Goal: Task Accomplishment & Management: Complete application form

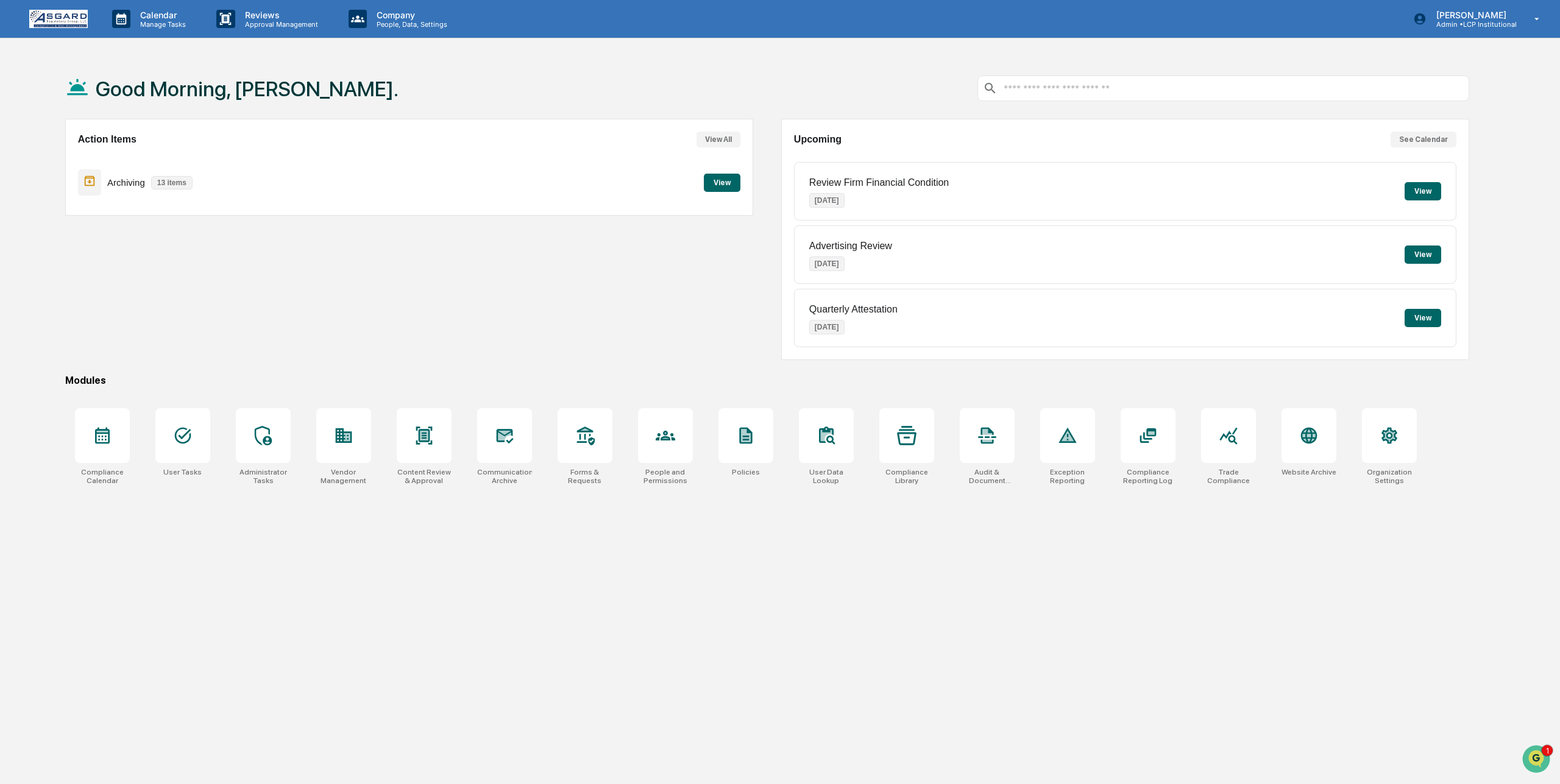
click at [718, 135] on button "View All" at bounding box center [718, 139] width 43 height 16
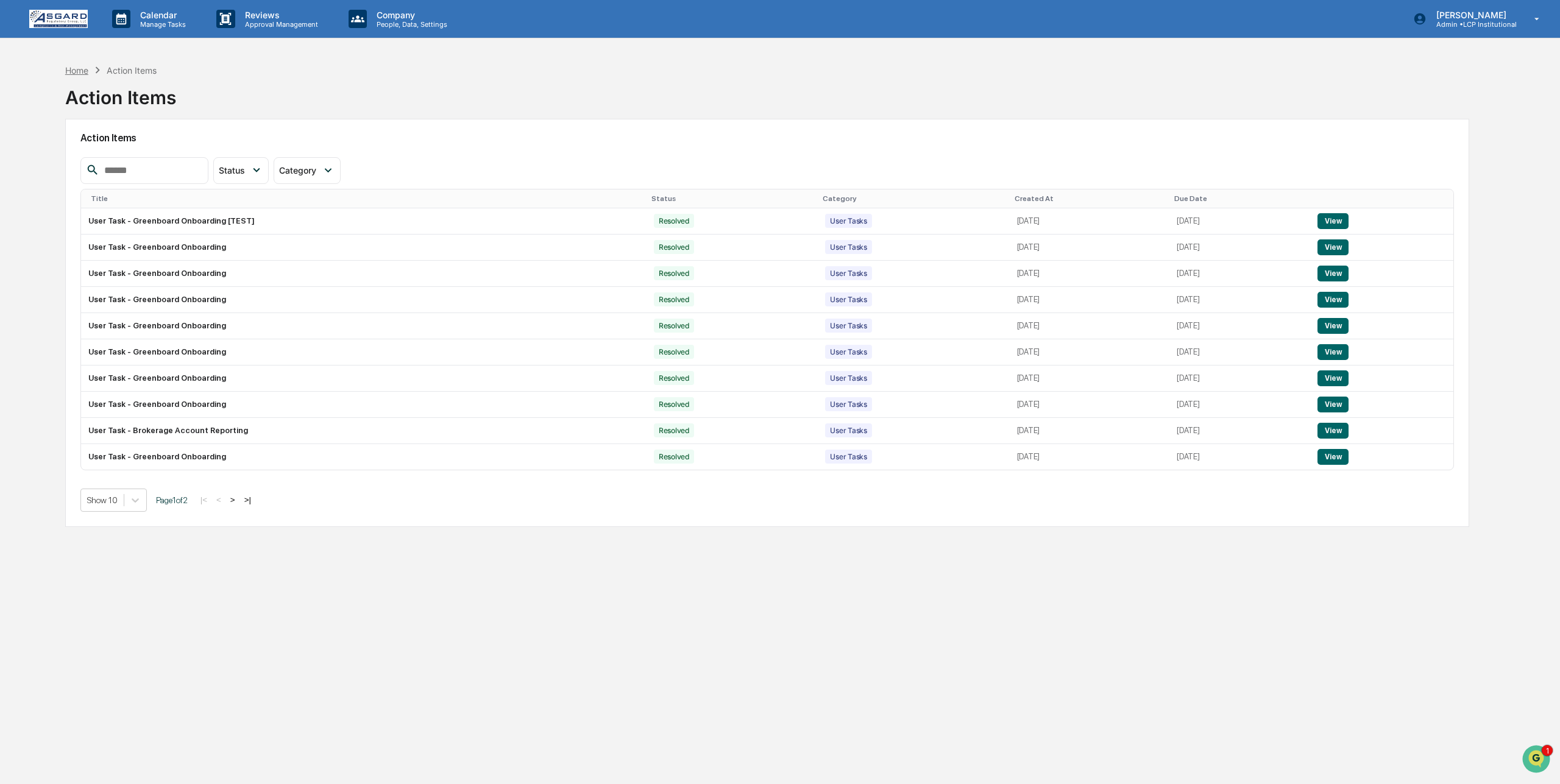
click at [78, 66] on div "Home" at bounding box center [77, 71] width 23 height 11
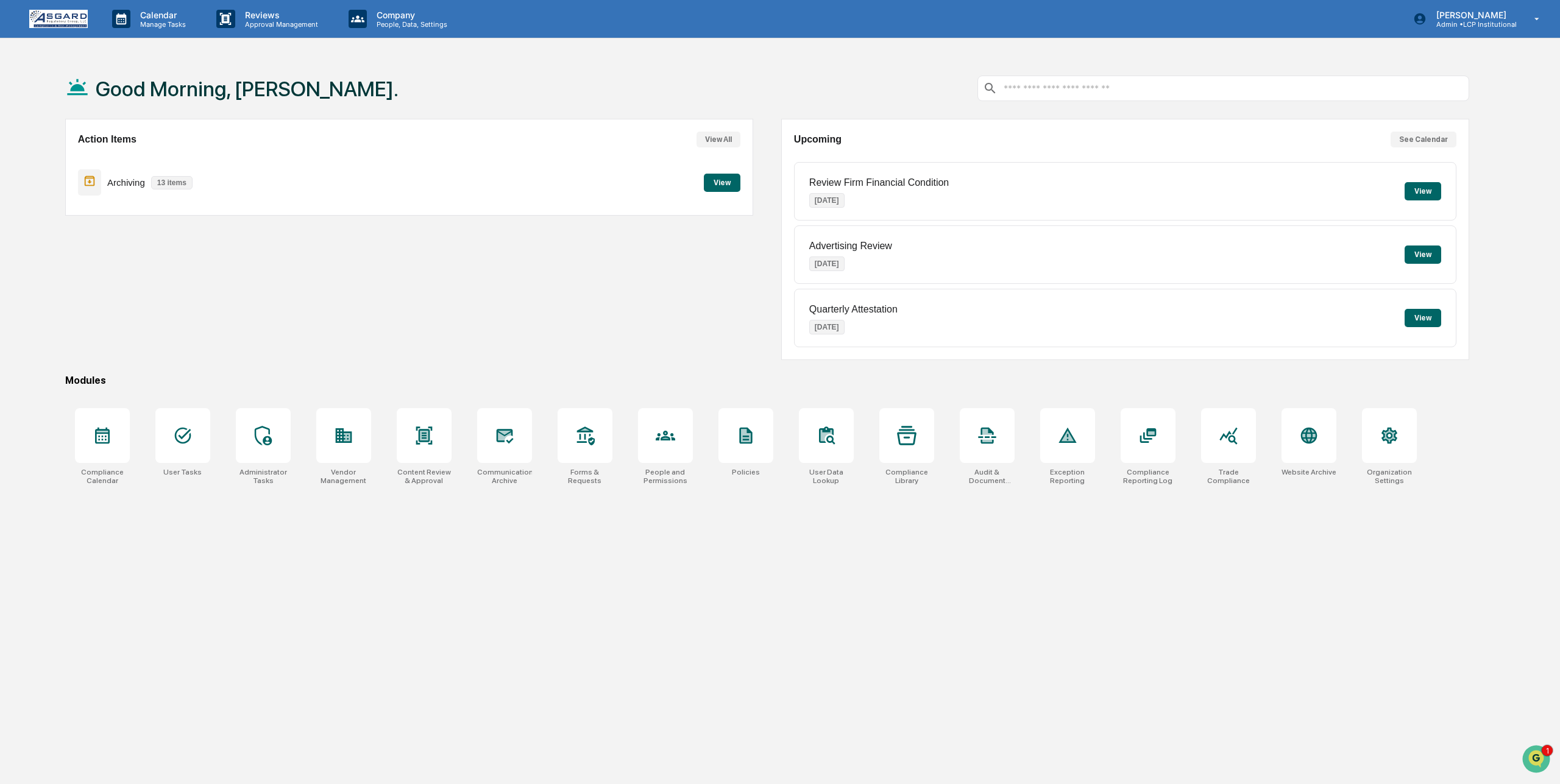
click at [714, 136] on button "View All" at bounding box center [718, 139] width 43 height 16
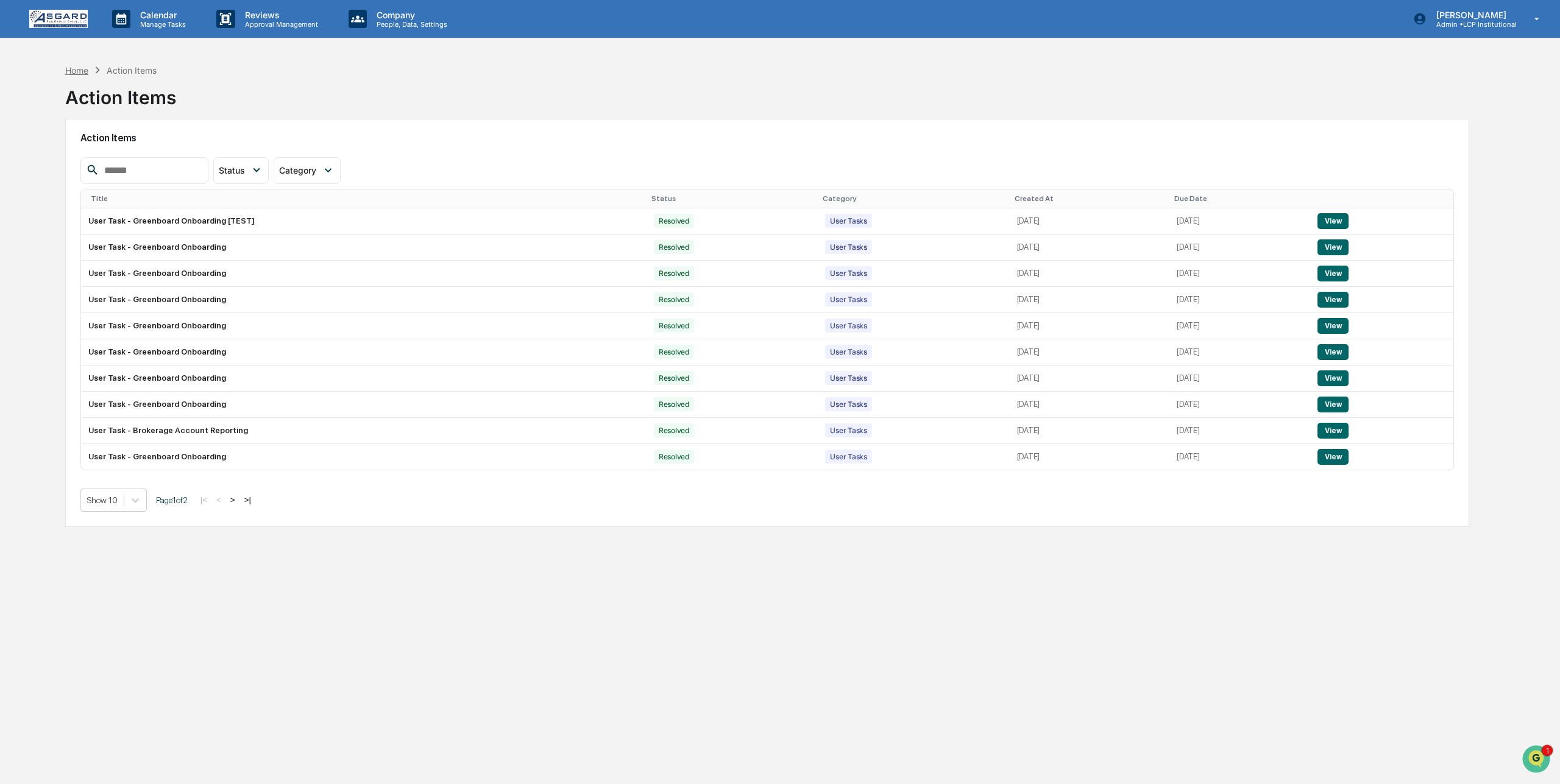
click at [74, 68] on div "Home" at bounding box center [77, 71] width 23 height 11
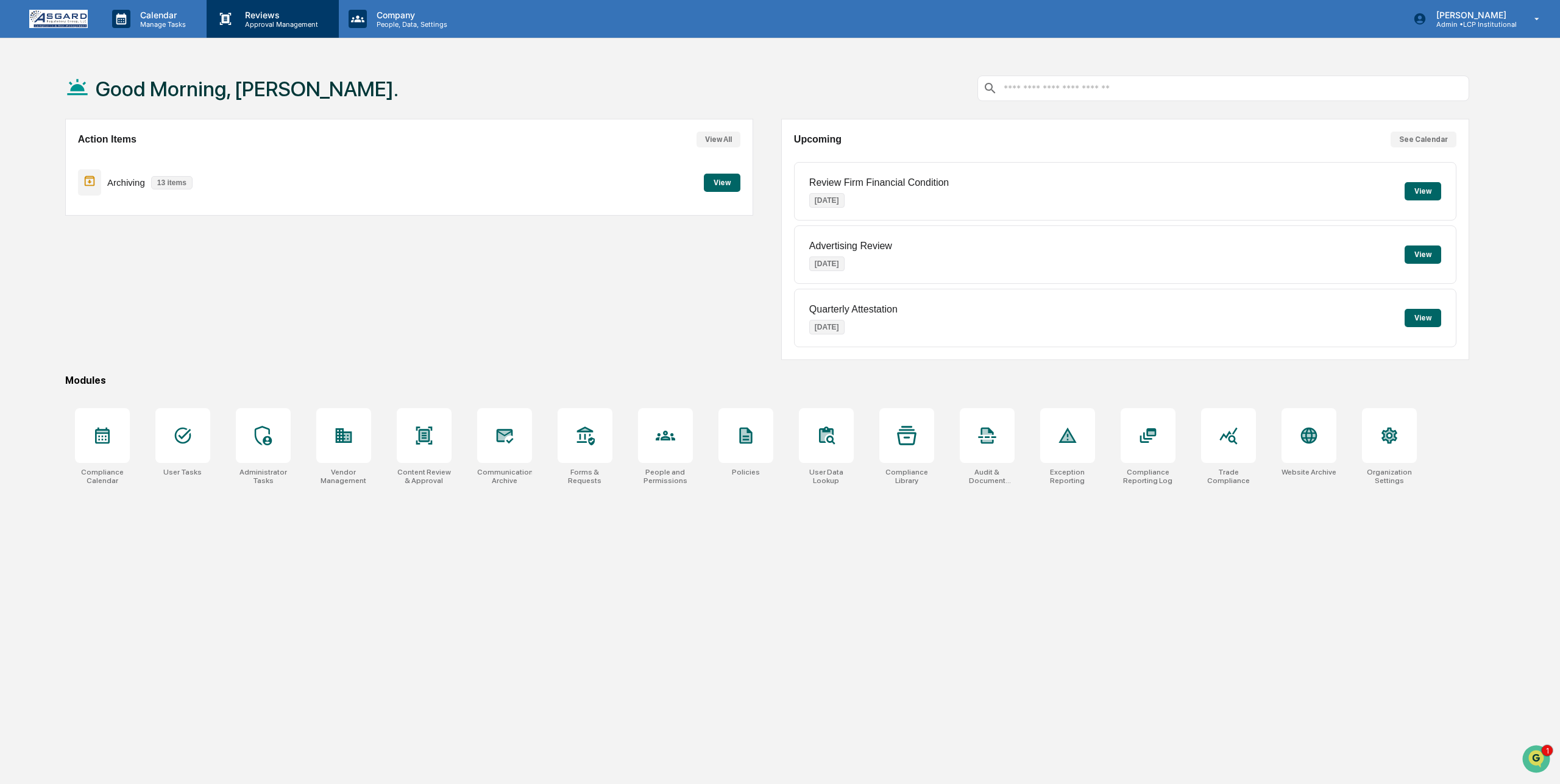
click at [267, 23] on p "Approval Management" at bounding box center [279, 25] width 89 height 9
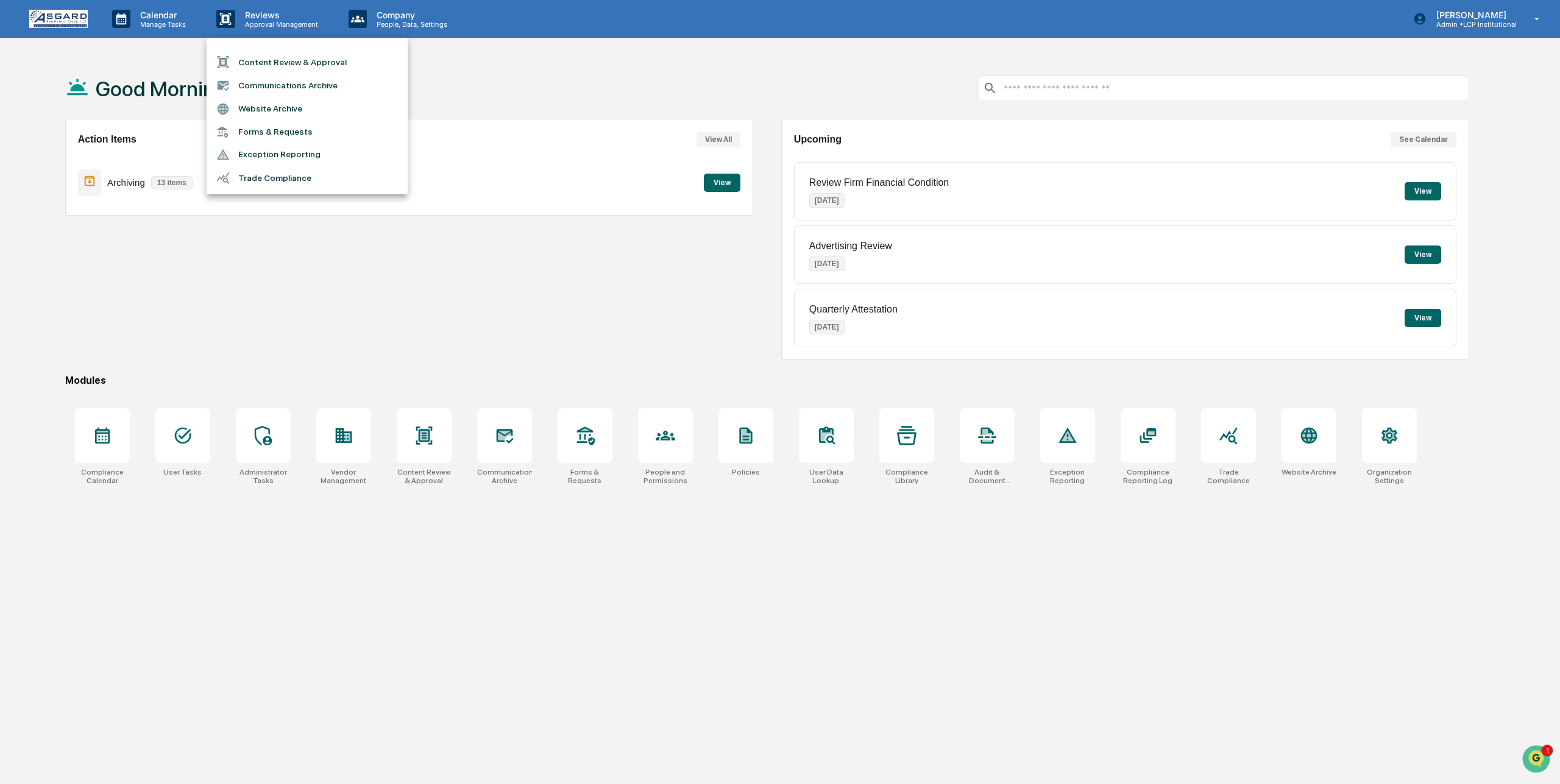
click at [303, 131] on li "Forms & Requests" at bounding box center [307, 131] width 201 height 22
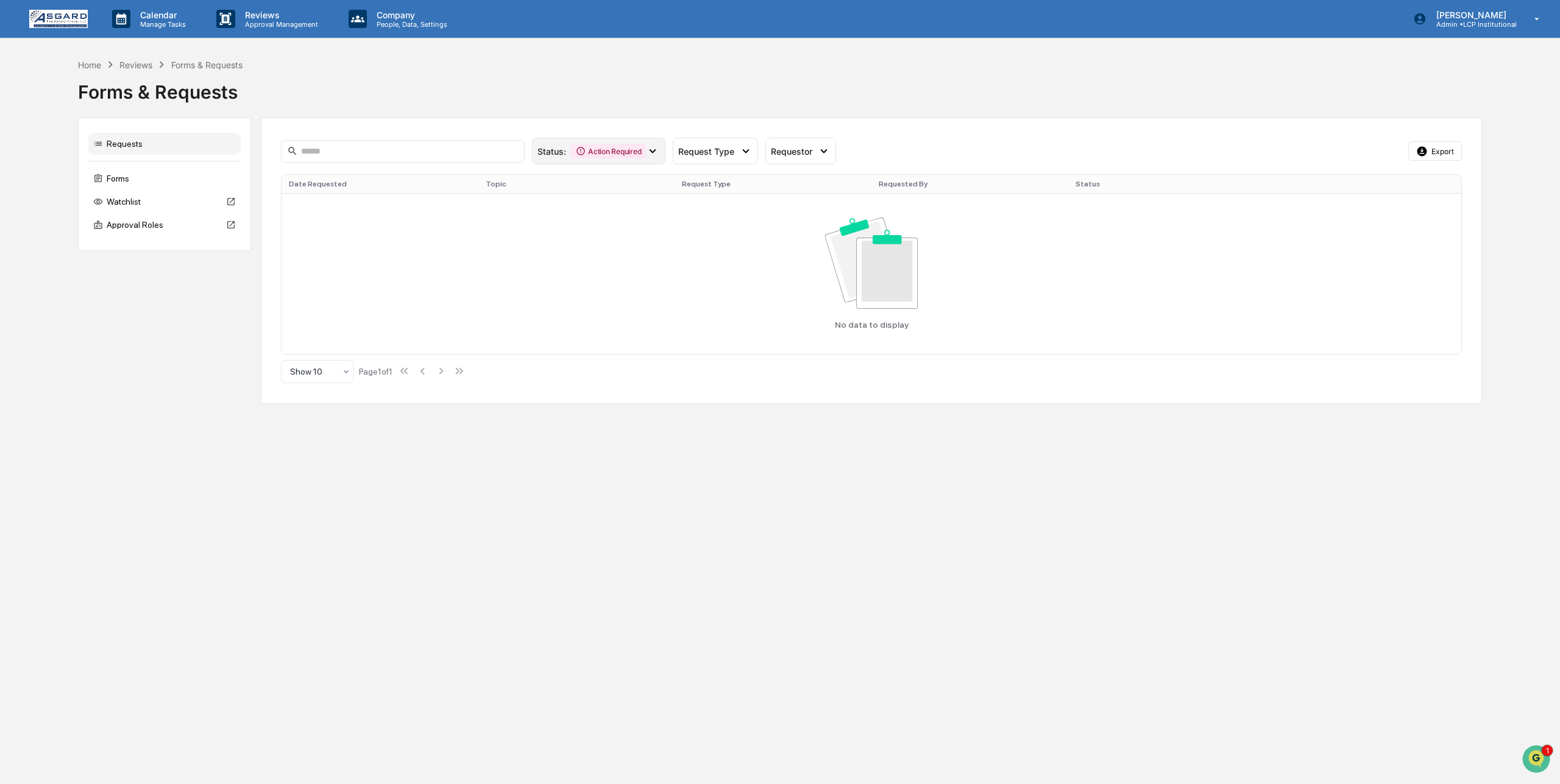
click at [652, 151] on icon at bounding box center [653, 151] width 7 height 4
click at [594, 199] on div "Action Required" at bounding box center [596, 206] width 75 height 14
click at [710, 92] on div "Forms & Requests" at bounding box center [780, 87] width 1404 height 32
click at [132, 180] on div "Forms" at bounding box center [165, 178] width 152 height 22
